Goal: Transaction & Acquisition: Purchase product/service

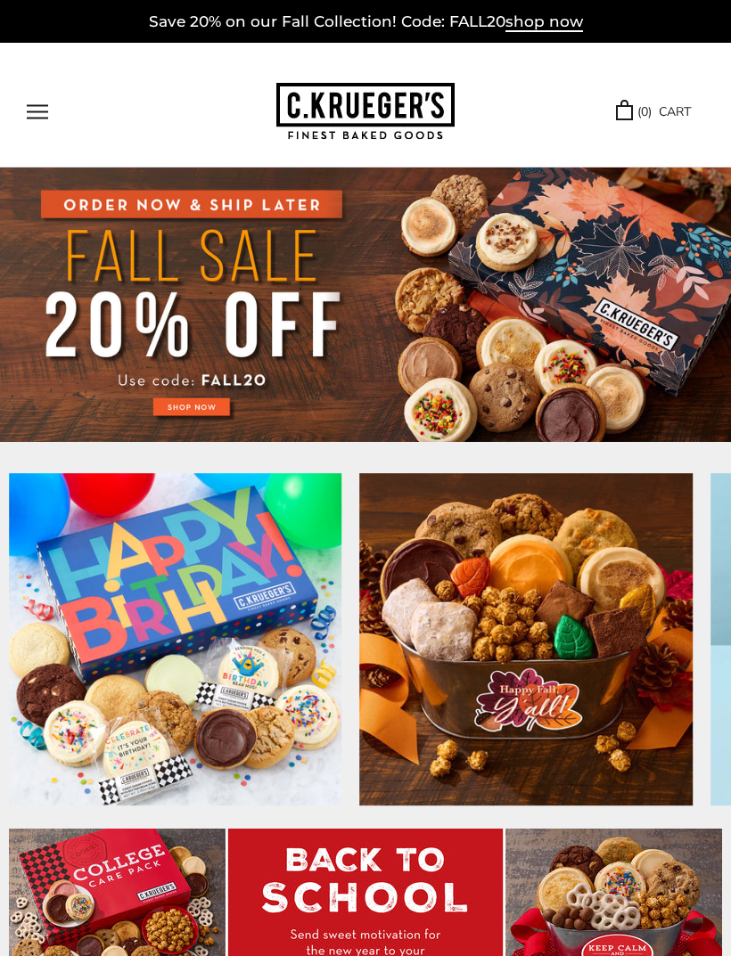
click at [46, 112] on button "Open navigation" at bounding box center [37, 111] width 21 height 15
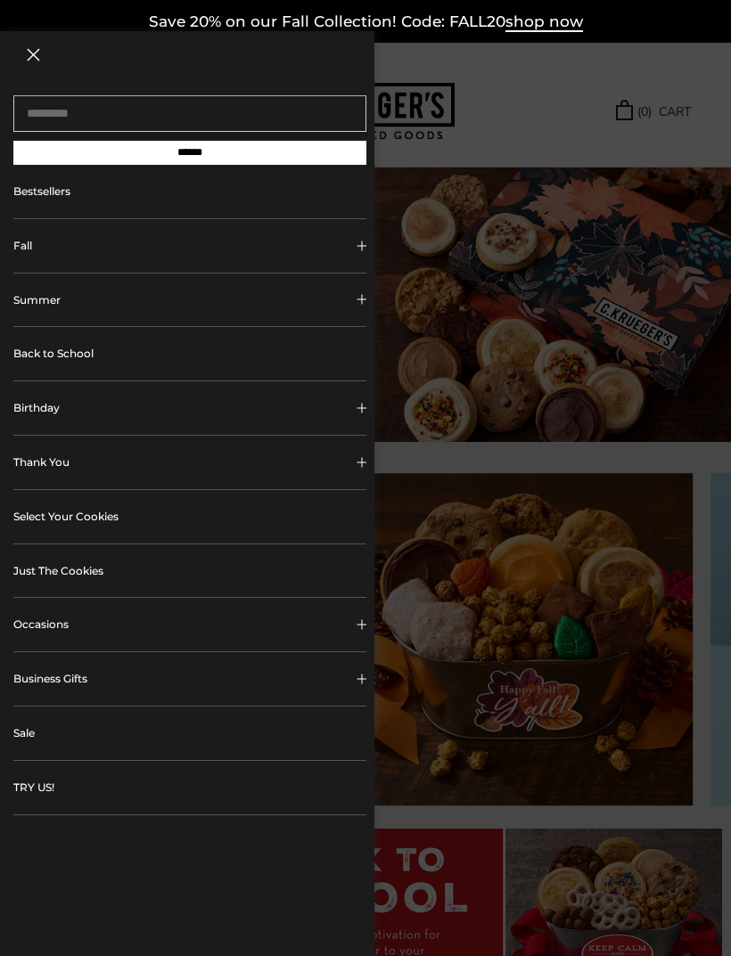
click at [184, 746] on link "Sale" at bounding box center [189, 732] width 353 height 53
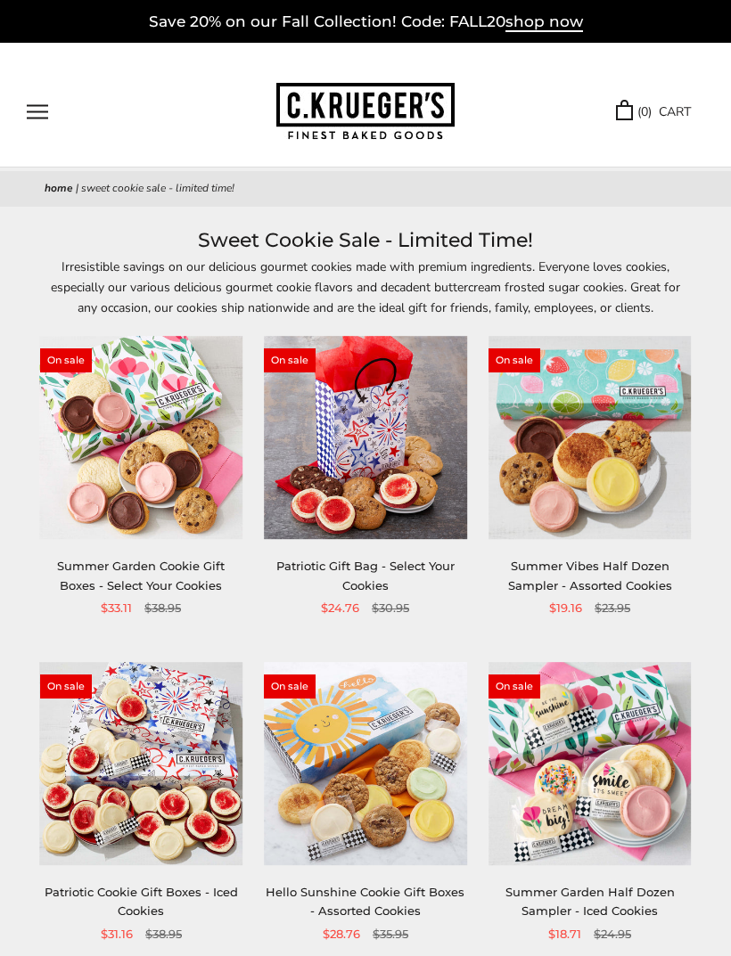
click at [48, 112] on button "Open navigation" at bounding box center [37, 111] width 21 height 15
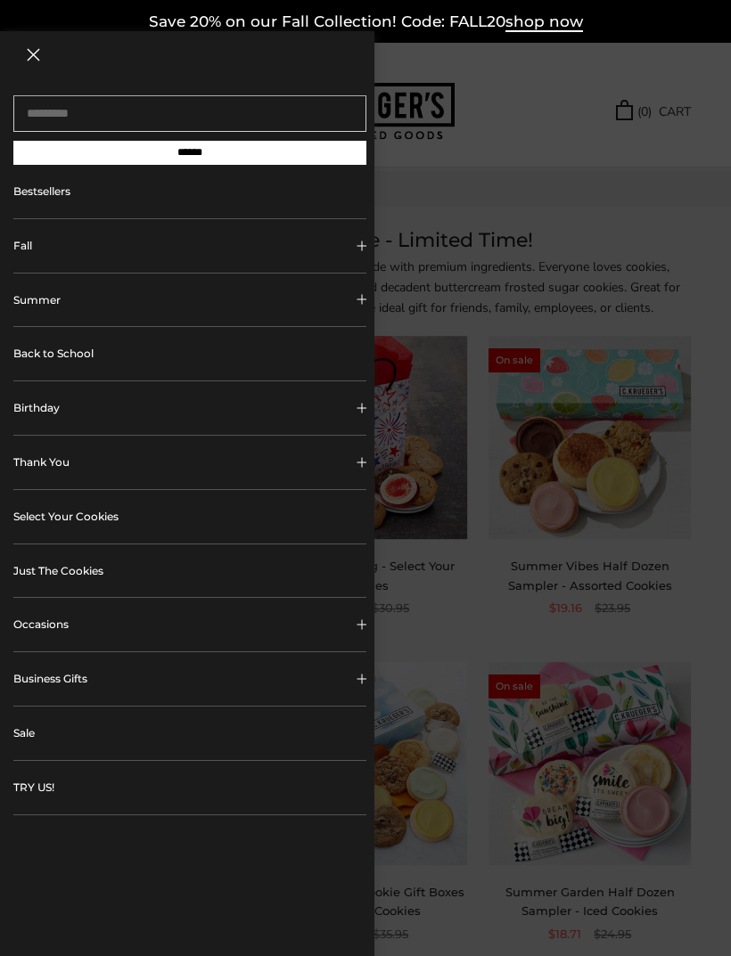
click at [335, 623] on button "Occasions" at bounding box center [189, 624] width 353 height 53
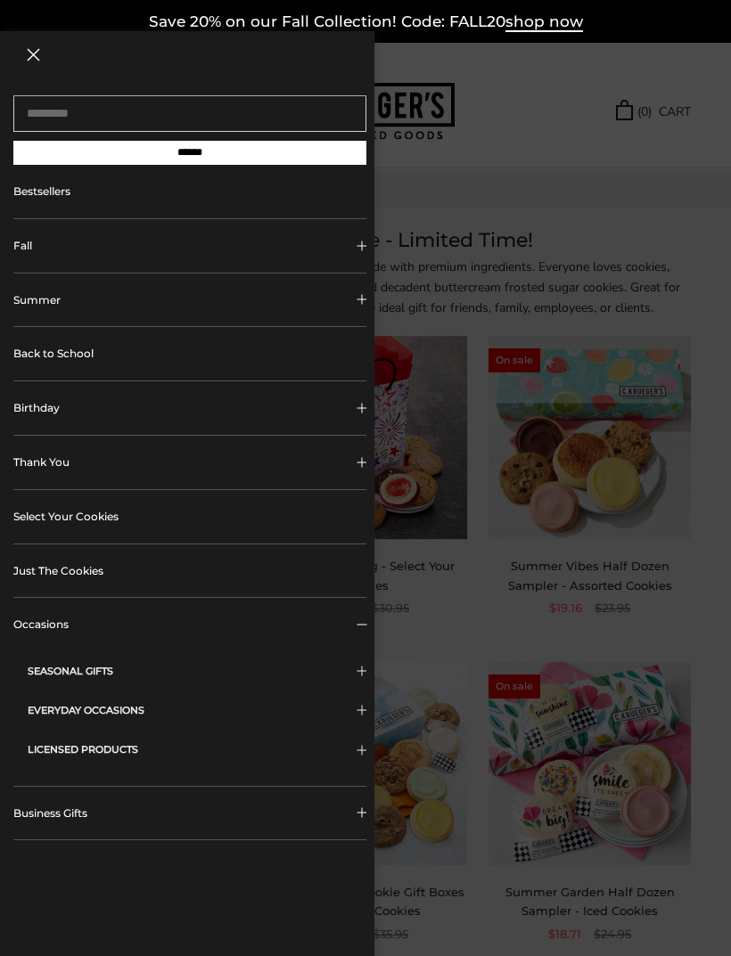
click at [360, 625] on span "Collapsible block button" at bounding box center [361, 625] width 10 height 10
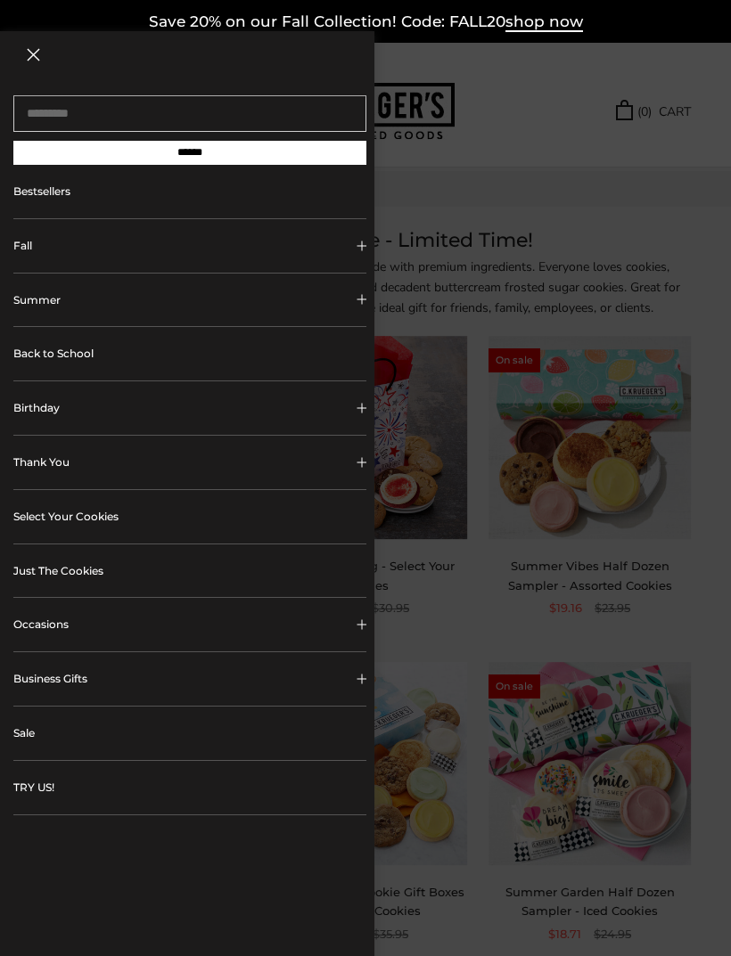
click at [312, 521] on link "Select Your Cookies" at bounding box center [189, 516] width 353 height 53
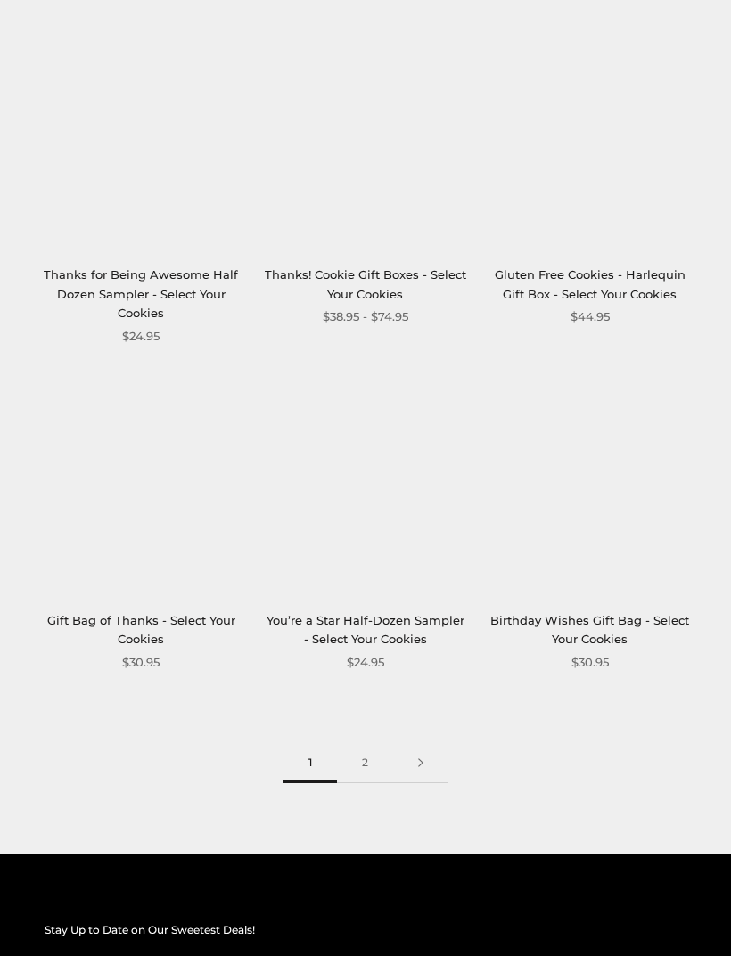
scroll to position [2268, 0]
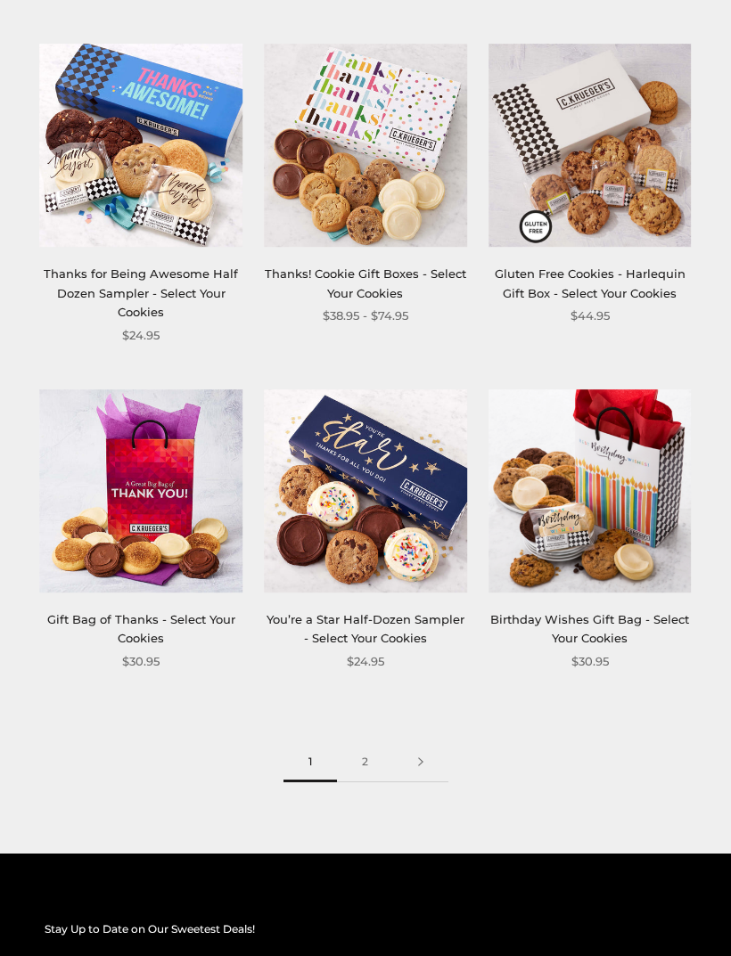
click at [412, 746] on link at bounding box center [420, 762] width 55 height 40
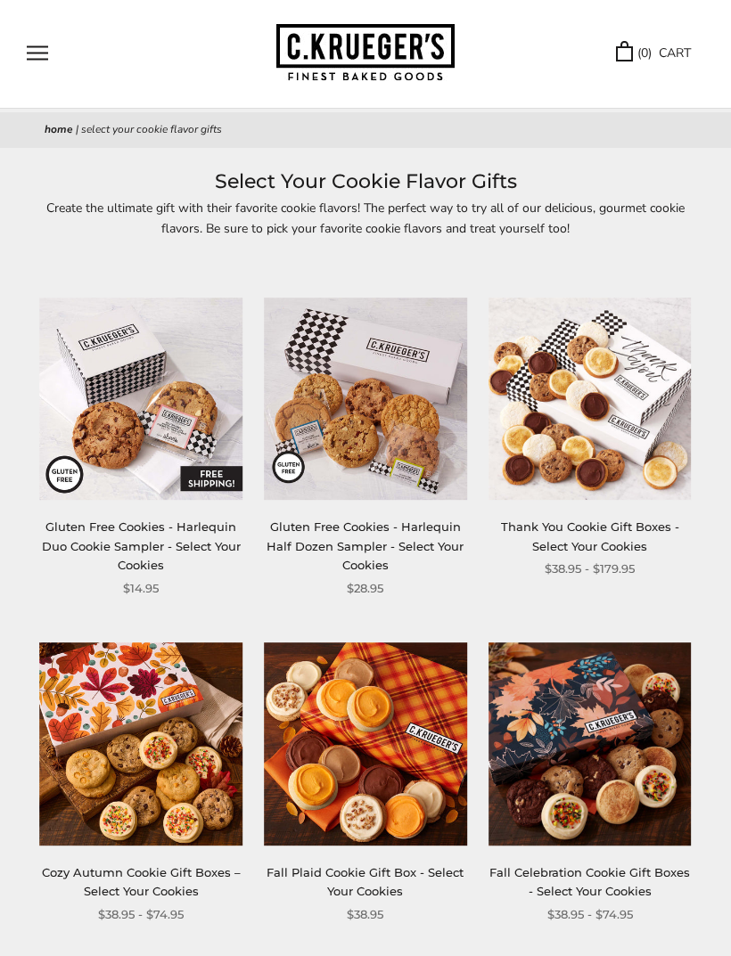
scroll to position [54, 0]
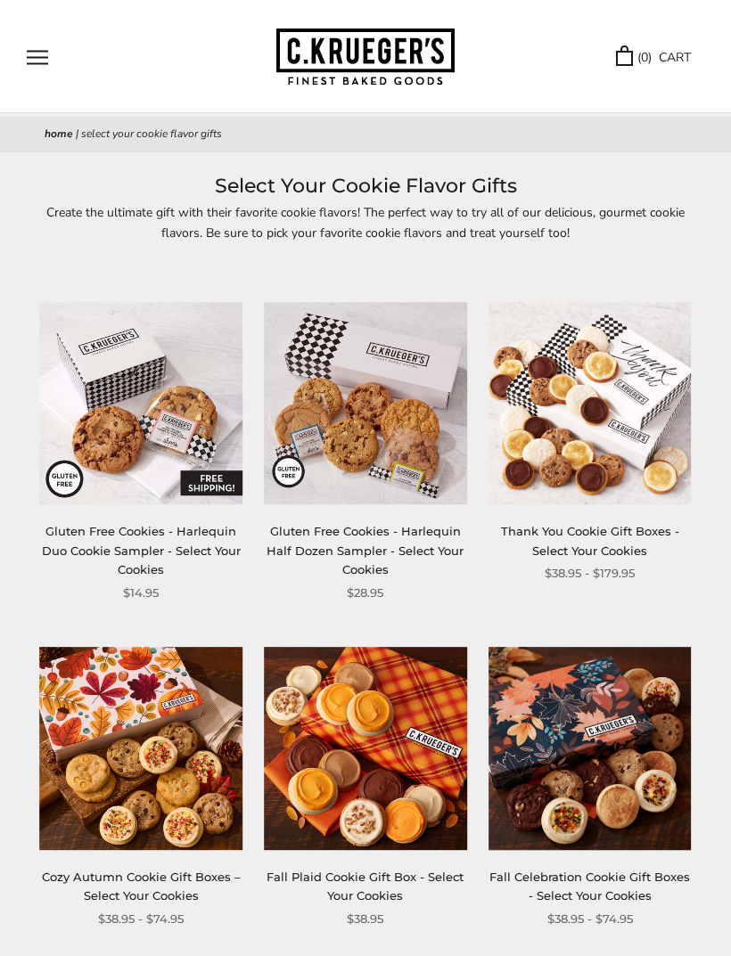
click at [160, 422] on img at bounding box center [141, 403] width 203 height 203
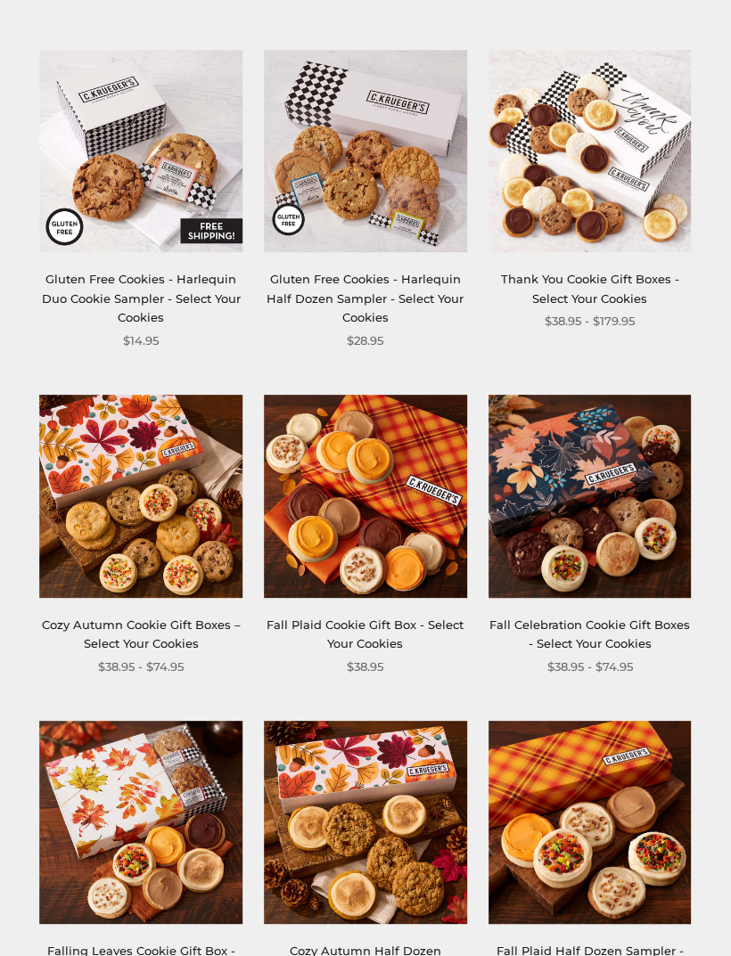
scroll to position [0, 0]
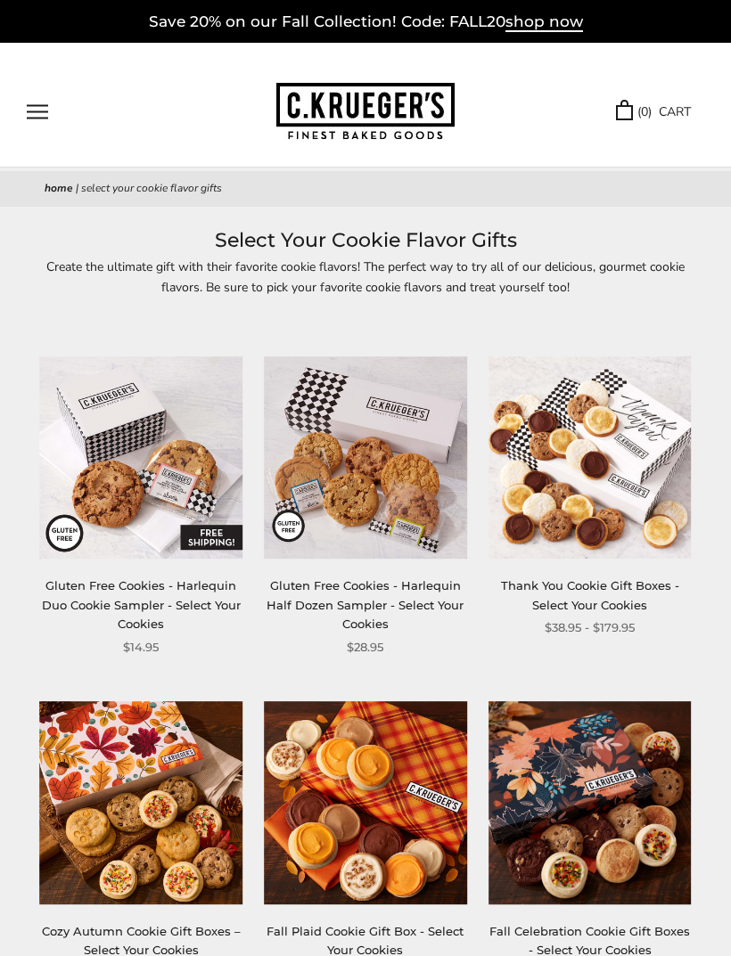
click at [36, 112] on button "Open navigation" at bounding box center [37, 111] width 21 height 15
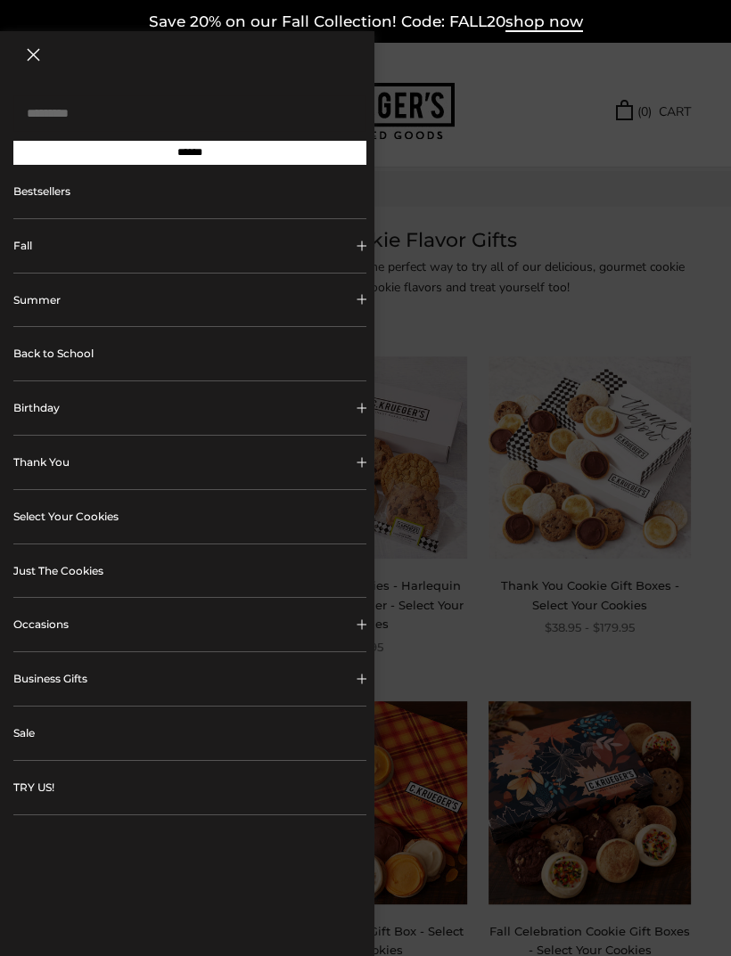
click at [201, 108] on input "Search..." at bounding box center [189, 113] width 353 height 37
type input "**********"
click at [190, 159] on input "******" at bounding box center [189, 153] width 353 height 24
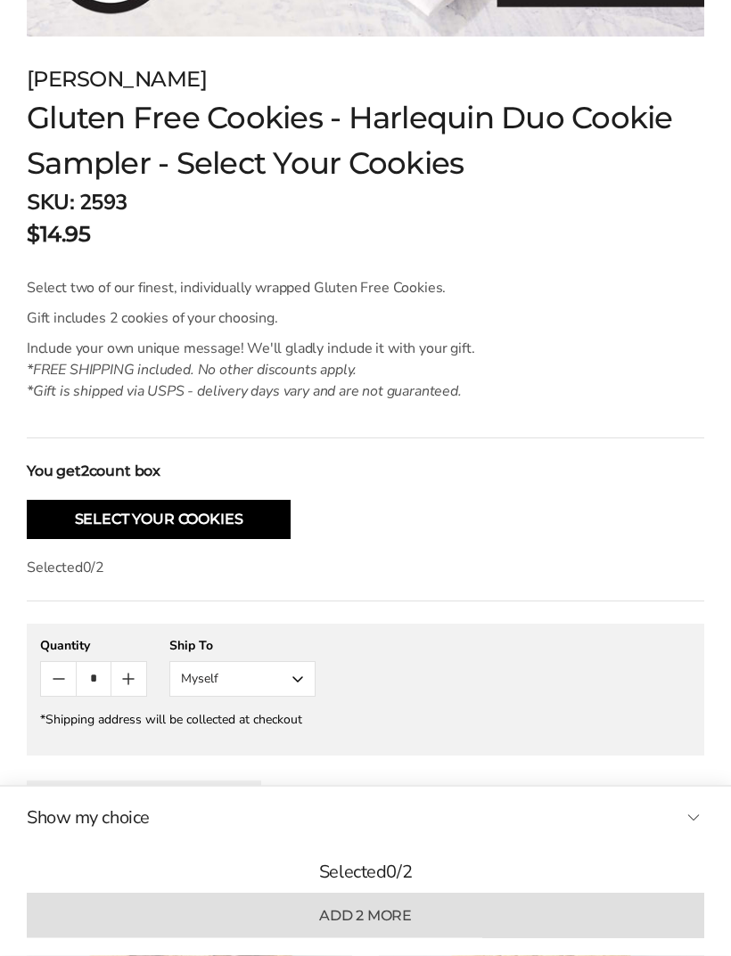
scroll to position [876, 0]
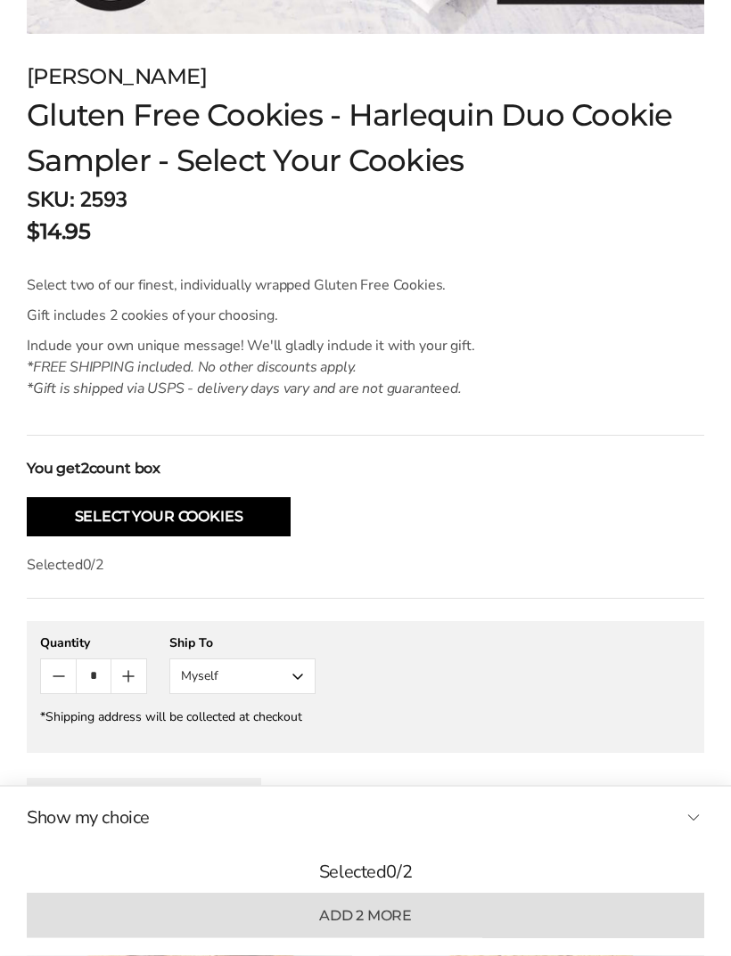
click at [224, 526] on button "Select Your Cookies" at bounding box center [159, 517] width 264 height 39
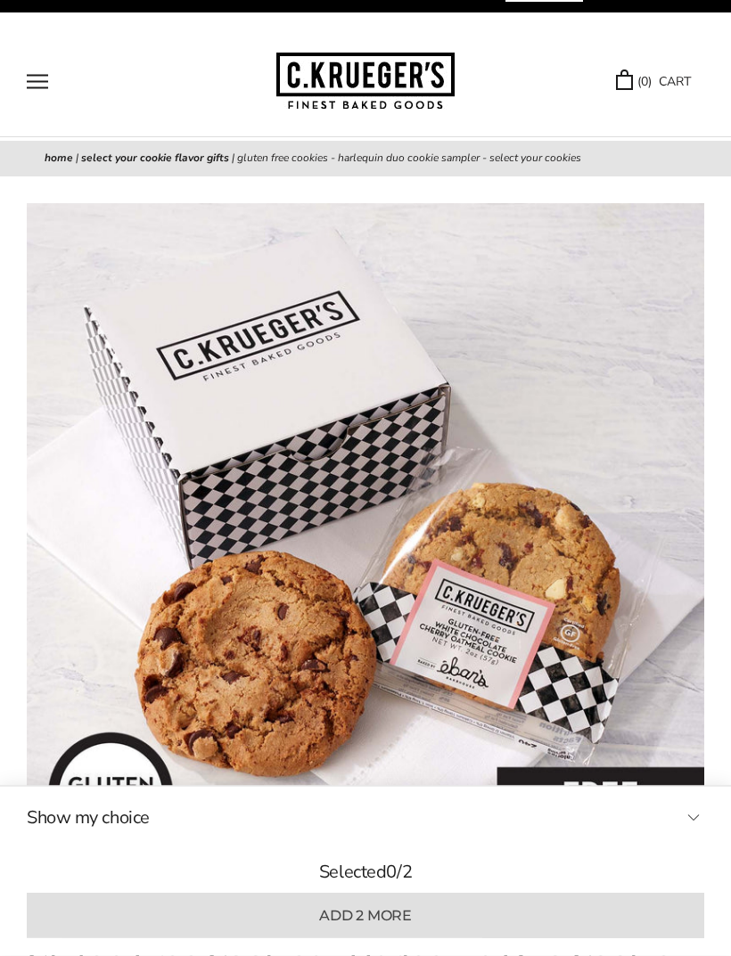
scroll to position [0, 0]
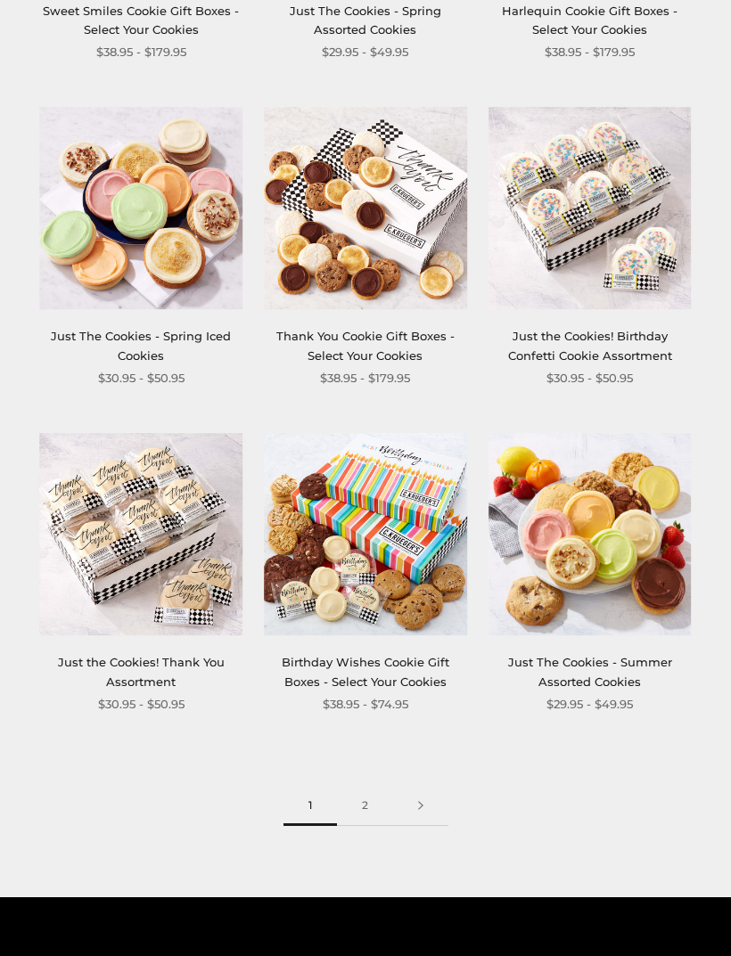
scroll to position [3437, 0]
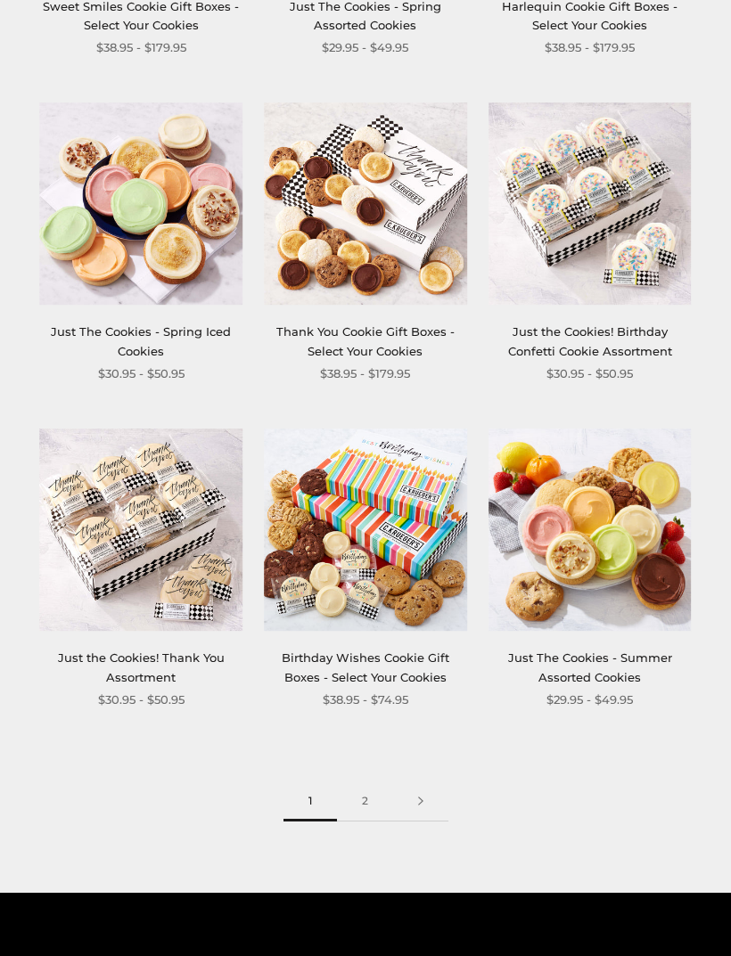
click at [419, 783] on link at bounding box center [420, 801] width 55 height 40
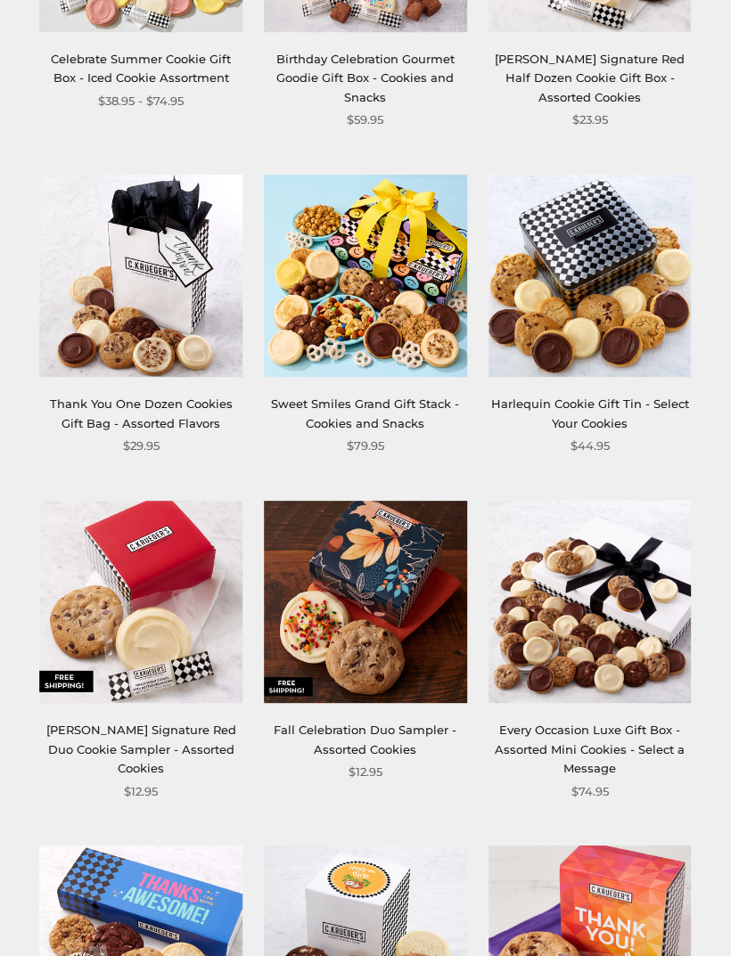
scroll to position [2425, 0]
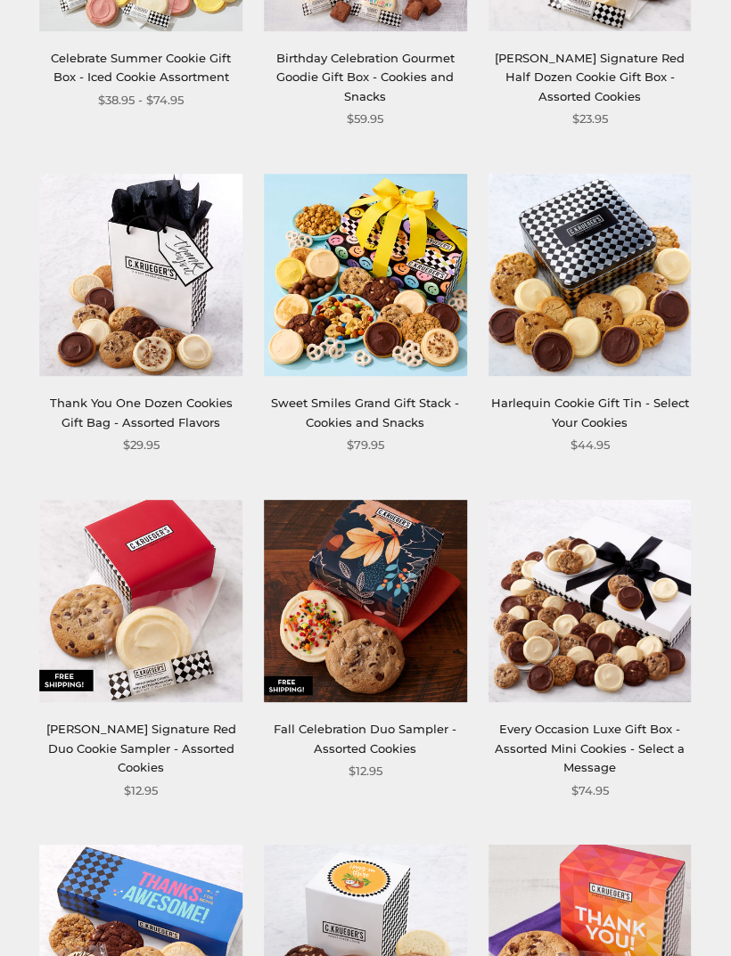
click at [166, 584] on img at bounding box center [141, 602] width 203 height 203
